Goal: Task Accomplishment & Management: Use online tool/utility

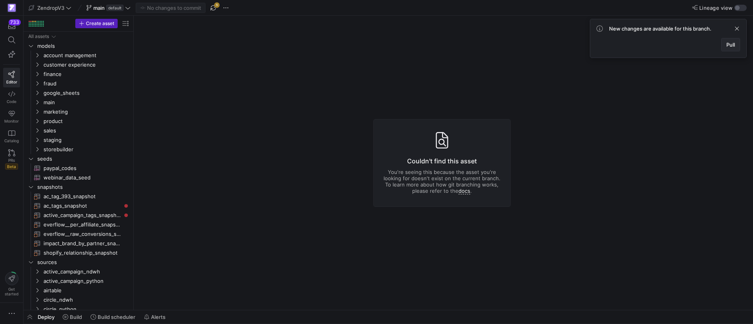
click at [739, 45] on span at bounding box center [731, 44] width 18 height 13
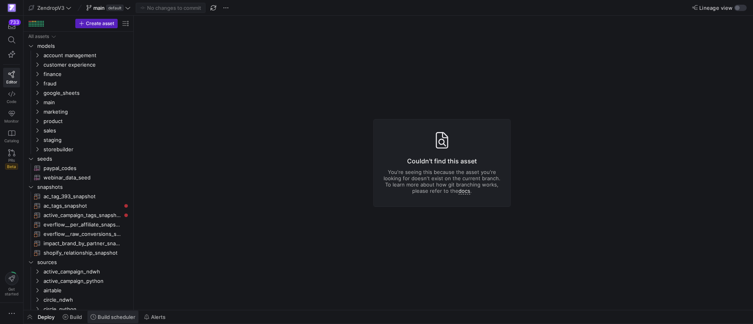
click at [118, 320] on span "Build scheduler" at bounding box center [117, 317] width 38 height 6
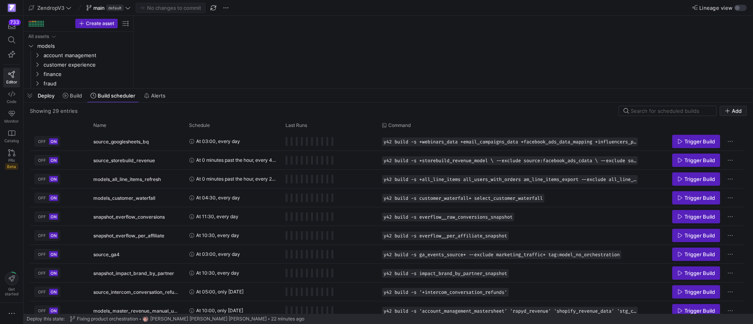
drag, startPoint x: 252, startPoint y: 180, endPoint x: 282, endPoint y: 87, distance: 97.3
click at [282, 87] on div at bounding box center [389, 88] width 730 height 3
click at [106, 131] on div "Name" at bounding box center [136, 125] width 86 height 13
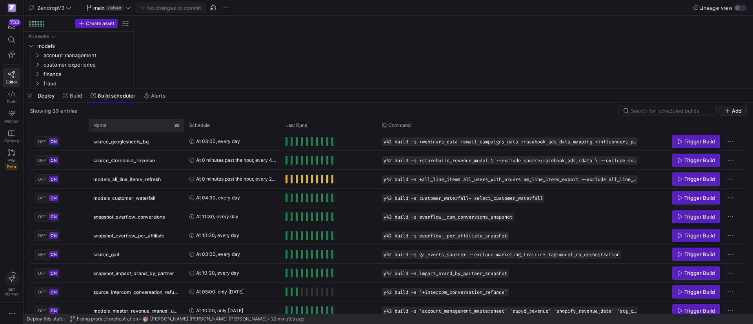
click at [106, 127] on span "Name" at bounding box center [99, 125] width 13 height 5
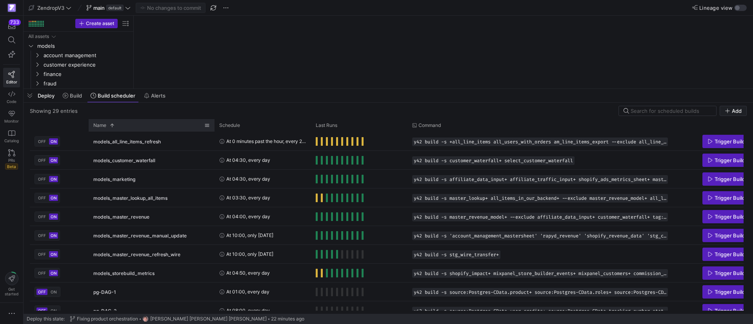
drag, startPoint x: 183, startPoint y: 126, endPoint x: 213, endPoint y: 126, distance: 29.8
click at [213, 126] on div at bounding box center [214, 125] width 3 height 13
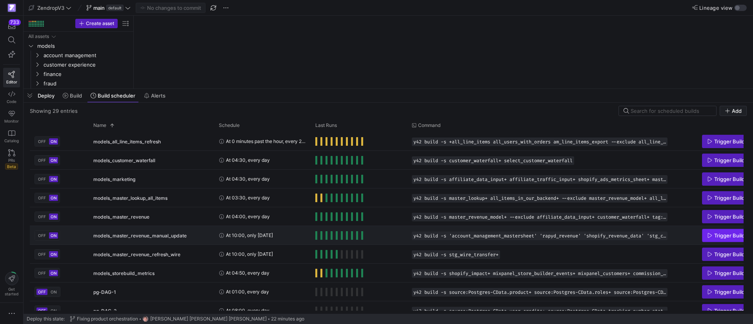
click at [717, 237] on span "Trigger Build" at bounding box center [729, 236] width 31 height 6
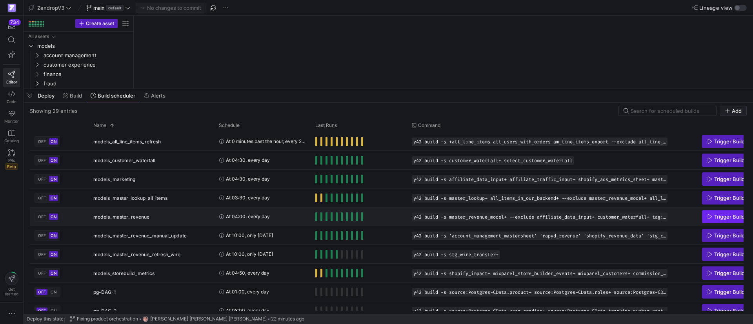
click at [726, 214] on span "Trigger Build" at bounding box center [729, 217] width 31 height 6
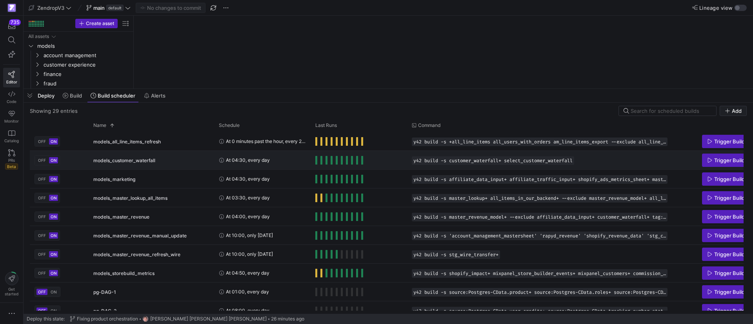
click at [721, 159] on span "Trigger Build" at bounding box center [729, 160] width 31 height 6
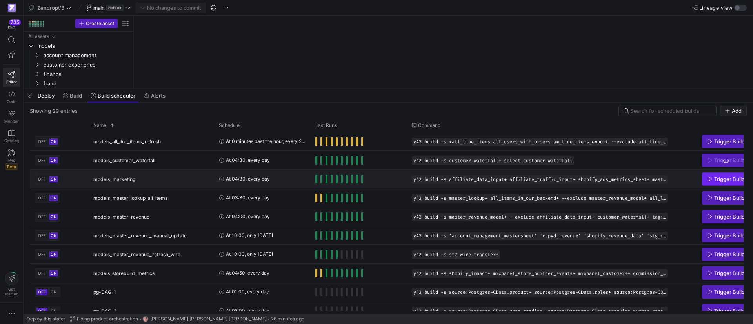
click at [731, 175] on span "Press SPACE to select this row." at bounding box center [726, 179] width 47 height 13
drag, startPoint x: 27, startPoint y: 95, endPoint x: 37, endPoint y: 91, distance: 10.6
click at [28, 95] on span "button" at bounding box center [30, 95] width 13 height 13
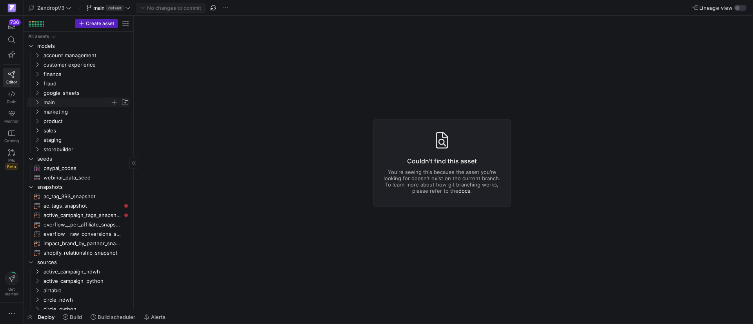
click at [34, 102] on y42-icon "Press SPACE to select this row." at bounding box center [37, 102] width 6 height 6
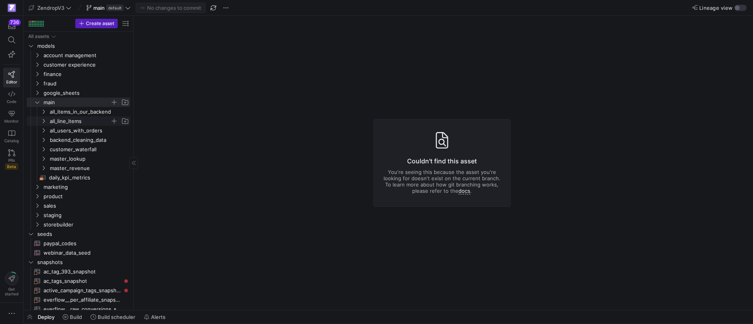
click at [46, 122] on y42-icon "Press SPACE to select this row." at bounding box center [43, 121] width 6 height 6
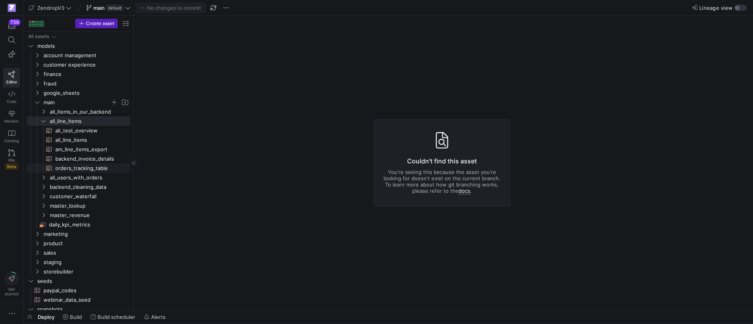
click at [75, 167] on span "orders_tracking_table​​​​​​​​​​" at bounding box center [88, 168] width 66 height 9
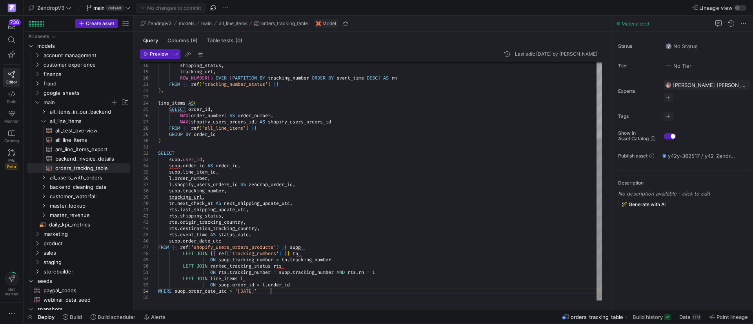
click at [290, 289] on div "shipping_status , tracking_url , ROW_NUMBER ( ) OVER ( PARTITION BY tracking_nu…" at bounding box center [380, 125] width 444 height 352
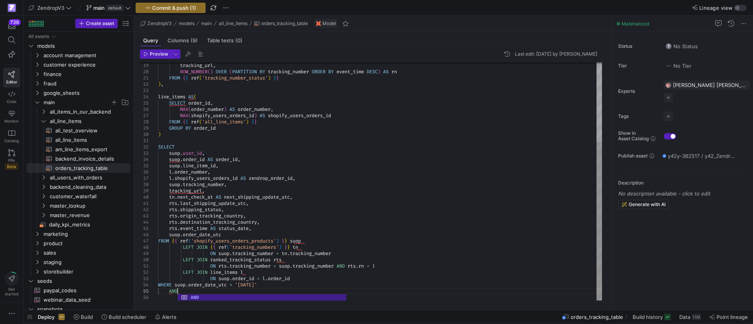
scroll to position [25, 22]
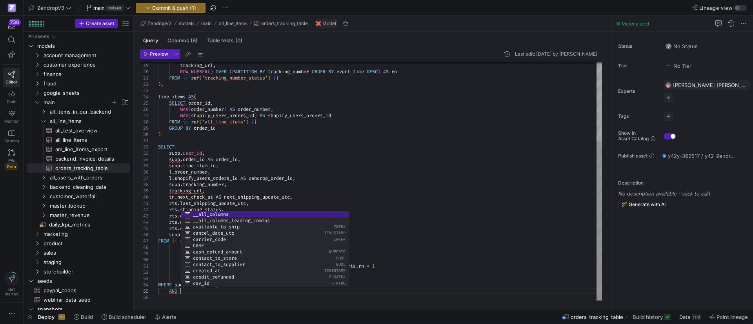
click at [413, 285] on div "tracking_url , ROW_NUMBER ( ) OVER ( PARTITION BY tracking_number ORDER BY even…" at bounding box center [380, 122] width 444 height 358
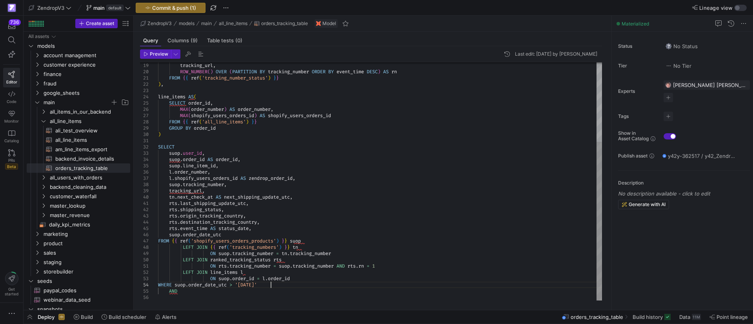
click at [210, 291] on div "tracking_url , ROW_NUMBER ( ) OVER ( PARTITION BY tracking_number ORDER BY even…" at bounding box center [380, 122] width 444 height 358
click at [237, 192] on span "Redirect to asset" at bounding box center [229, 195] width 42 height 6
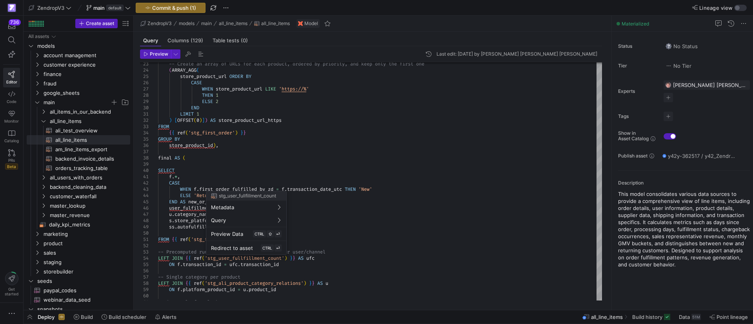
click at [91, 131] on div at bounding box center [376, 162] width 753 height 324
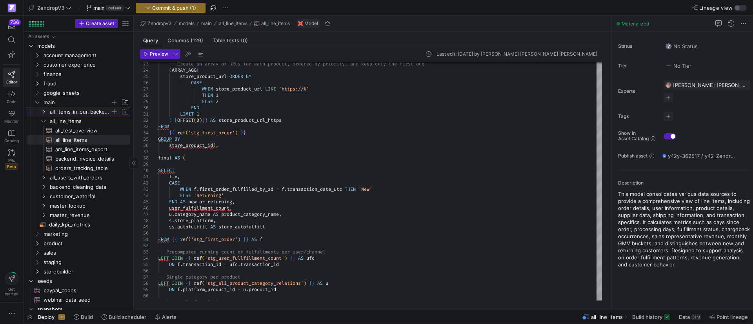
click at [82, 112] on span "all_items_in_our_backend" at bounding box center [80, 111] width 60 height 9
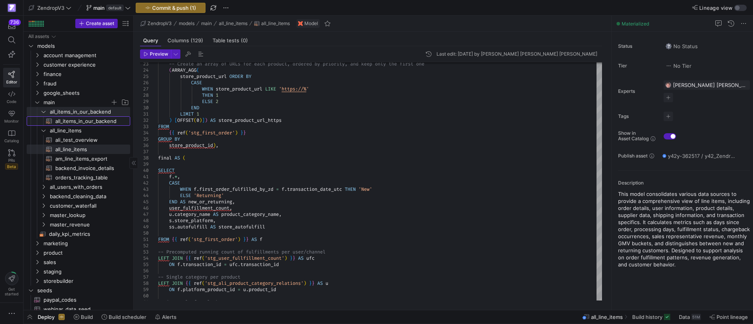
click at [74, 124] on span "all_items_in_our_backend​​​​​​​​​​" at bounding box center [88, 121] width 66 height 9
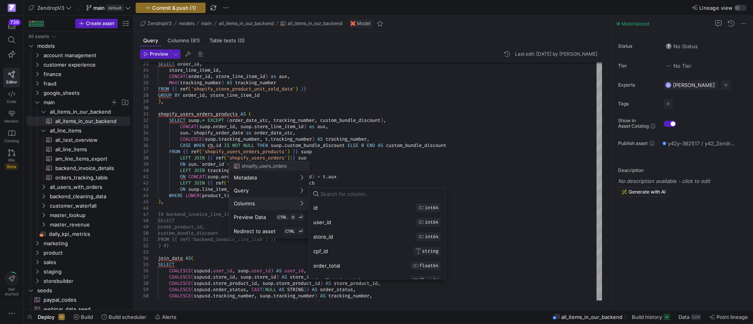
click at [416, 134] on div at bounding box center [376, 162] width 753 height 324
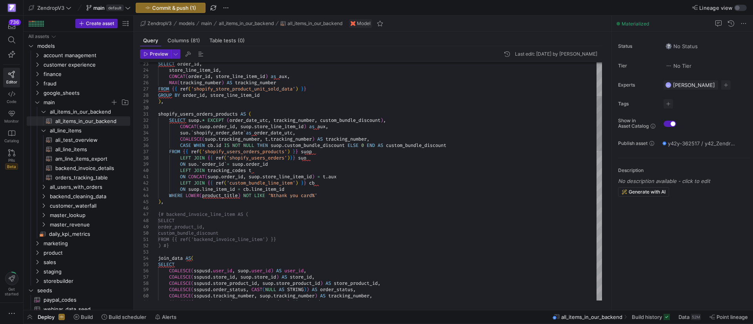
scroll to position [25, 0]
drag, startPoint x: 185, startPoint y: 197, endPoint x: 325, endPoint y: 195, distance: 140.1
click at [96, 177] on span "orders_tracking_table​​​​​​​​​​" at bounding box center [88, 177] width 66 height 9
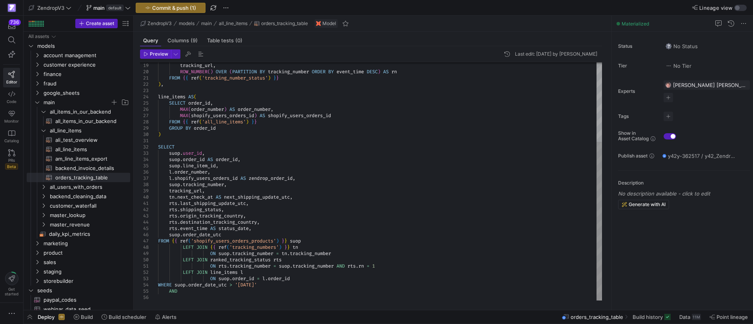
click at [244, 289] on div "tracking_url , ROW_NUMBER ( ) OVER ( PARTITION BY tracking_number ORDER BY even…" at bounding box center [380, 122] width 444 height 358
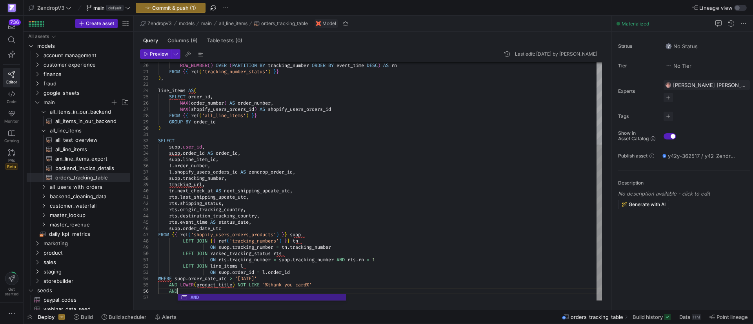
scroll to position [31, 22]
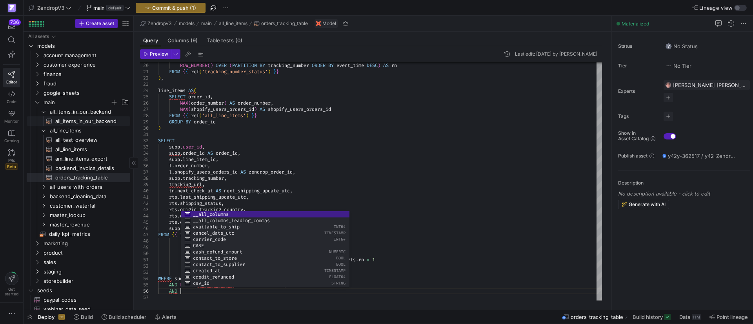
click at [107, 118] on span "all_items_in_our_backend​​​​​​​​​​" at bounding box center [88, 121] width 66 height 9
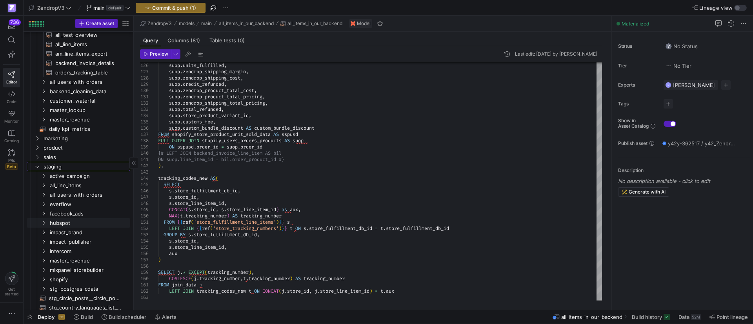
scroll to position [235, 0]
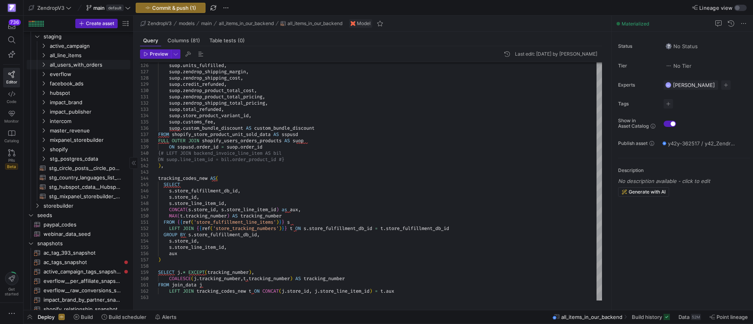
click at [64, 60] on link "all_users_with_orders" at bounding box center [79, 64] width 104 height 9
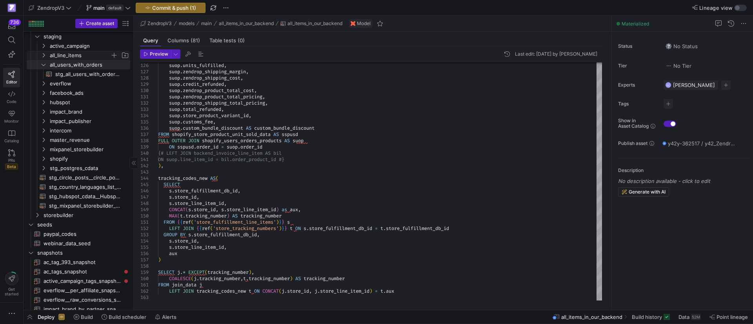
click at [63, 51] on span "all_line_items" at bounding box center [80, 55] width 60 height 9
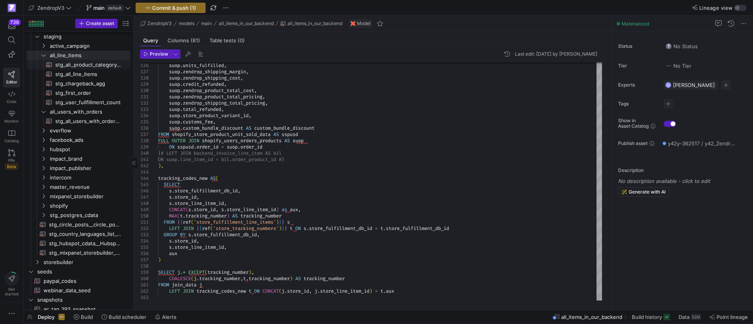
click at [80, 65] on span "stg_ali_product_category_relations​​​​​​​​​​" at bounding box center [88, 64] width 66 height 9
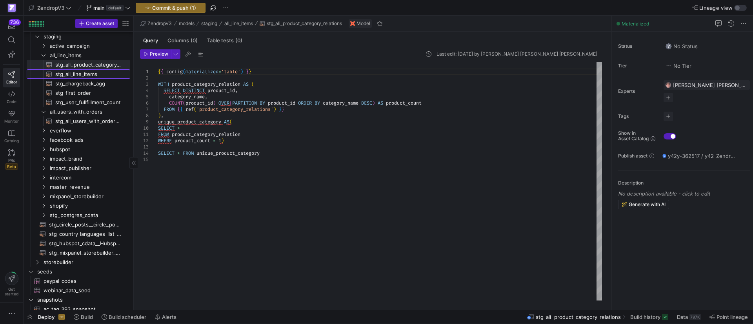
click at [68, 71] on span "stg_all_line_items​​​​​​​​​​" at bounding box center [88, 74] width 66 height 9
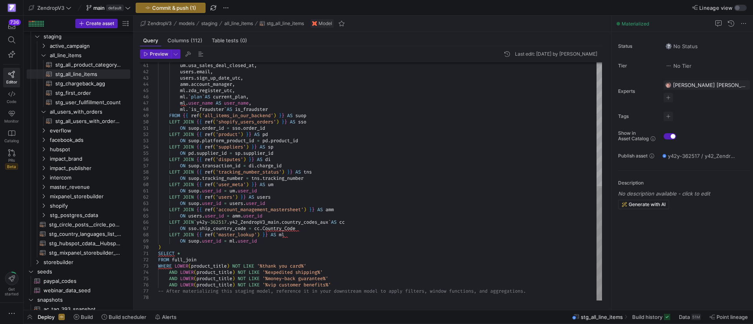
scroll to position [31, 0]
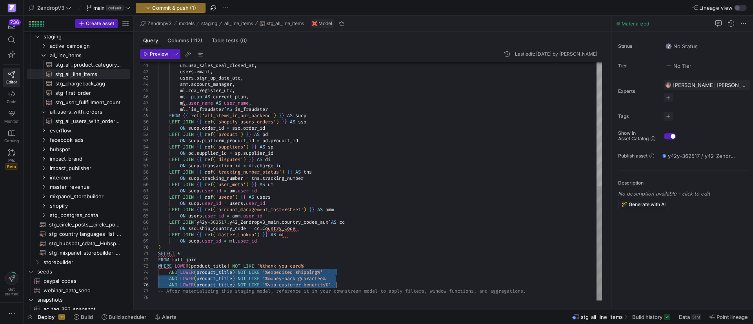
drag, startPoint x: 182, startPoint y: 273, endPoint x: 338, endPoint y: 284, distance: 156.6
click at [338, 284] on div "um . usa_sales_deal_closed_at , users . email , users . sign_up_date_utc , amm …" at bounding box center [380, 53] width 444 height 496
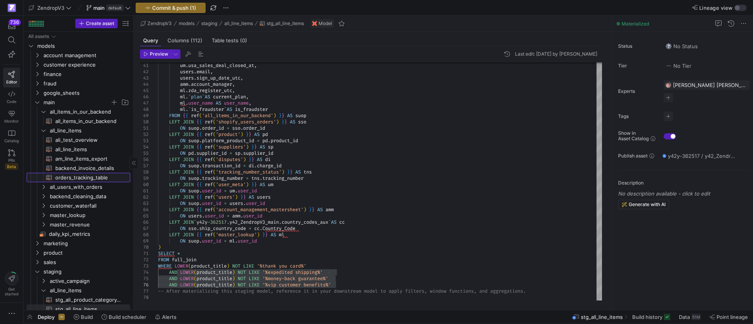
click at [83, 178] on span "orders_tracking_table​​​​​​​​​​" at bounding box center [88, 177] width 66 height 9
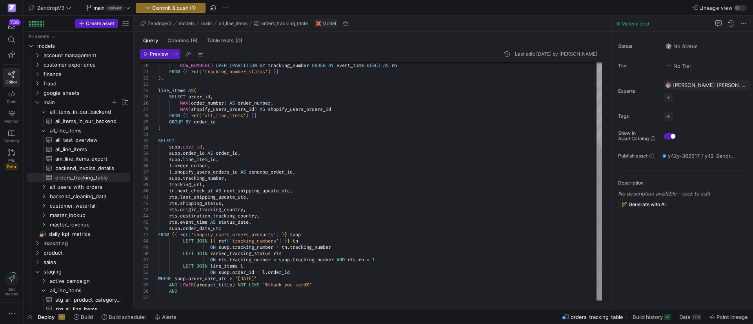
click at [211, 293] on div "ROW_NUMBER ( ) OVER ( PARTITION BY tracking_number ORDER BY event_time DESC ) A…" at bounding box center [380, 119] width 444 height 364
type textarea "ON rts.tracking_number = suop.tracking_number AND rts.rn = 1 LEFT JOIN line_ite…"
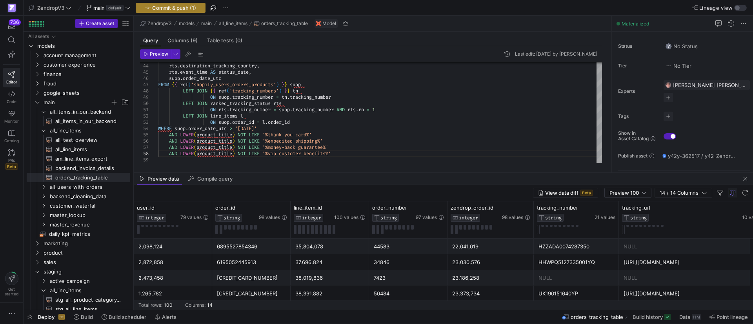
click at [191, 5] on span "Commit & push (1)" at bounding box center [174, 8] width 44 height 6
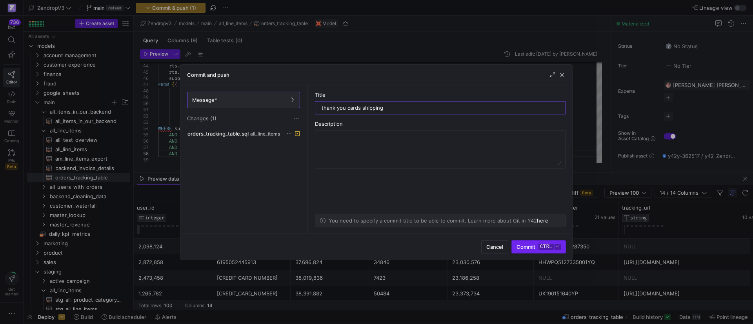
type input "thank you cards shipping"
click at [541, 249] on kbd "ctrl" at bounding box center [546, 247] width 15 height 6
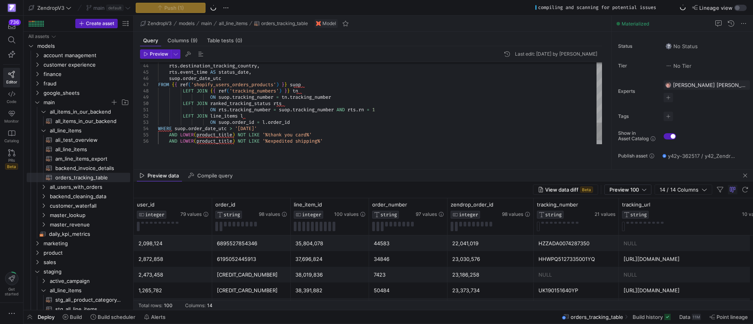
drag, startPoint x: 335, startPoint y: 173, endPoint x: 339, endPoint y: 170, distance: 5.0
click at [339, 170] on as-split "ZendropV3 models main all_line_items orders_tracking_table Model Query Columns …" at bounding box center [443, 163] width 619 height 295
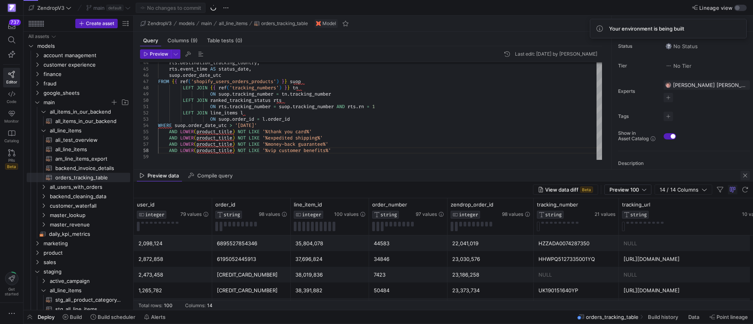
click at [744, 172] on span "button" at bounding box center [745, 175] width 9 height 9
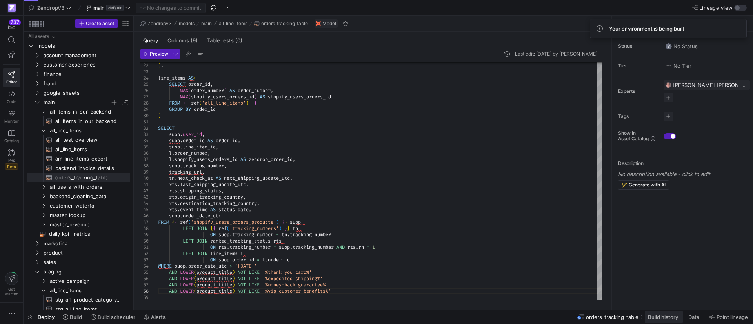
click at [672, 317] on span "Build history" at bounding box center [663, 317] width 30 height 6
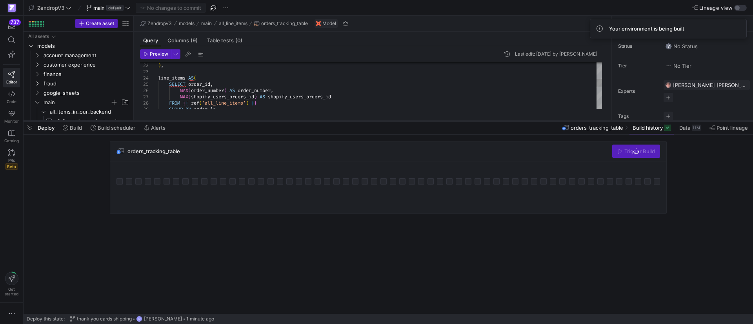
drag, startPoint x: 370, startPoint y: 181, endPoint x: 370, endPoint y: 122, distance: 59.2
click at [370, 122] on div at bounding box center [389, 121] width 730 height 3
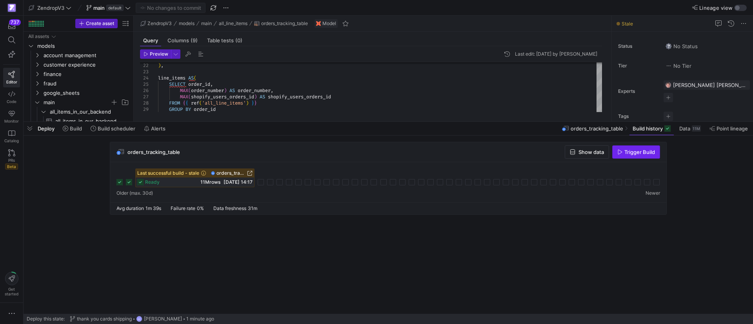
click at [637, 155] on span "Trigger Build" at bounding box center [640, 152] width 31 height 6
click at [109, 127] on span "Build scheduler" at bounding box center [117, 129] width 38 height 6
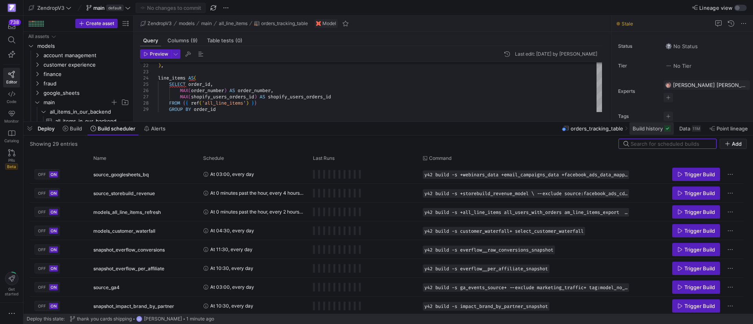
click at [664, 131] on span "Build history" at bounding box center [652, 129] width 38 height 6
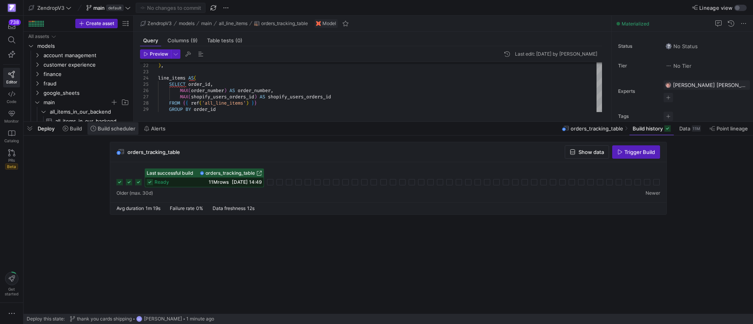
click at [93, 128] on icon at bounding box center [93, 128] width 5 height 5
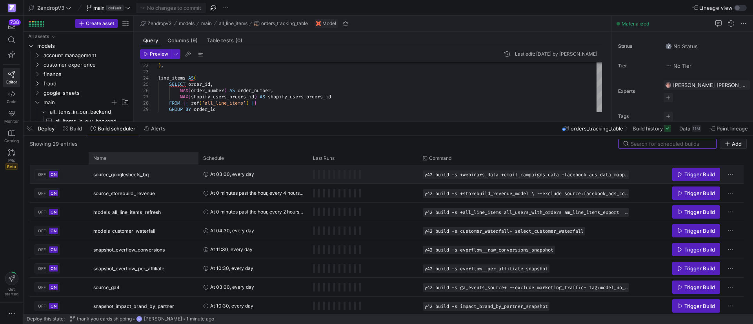
click at [129, 161] on div "Name" at bounding box center [140, 158] width 95 height 9
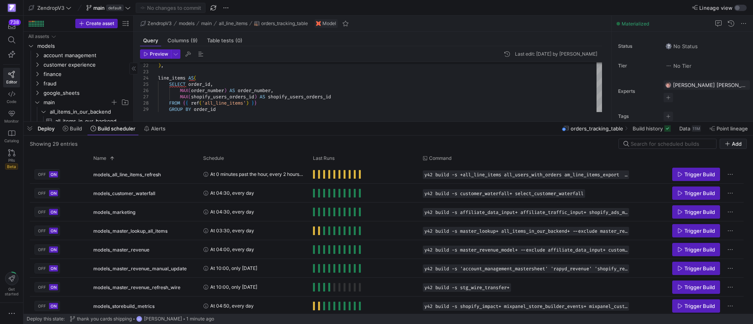
click at [33, 133] on span "button" at bounding box center [30, 128] width 13 height 13
